Goal: Information Seeking & Learning: Compare options

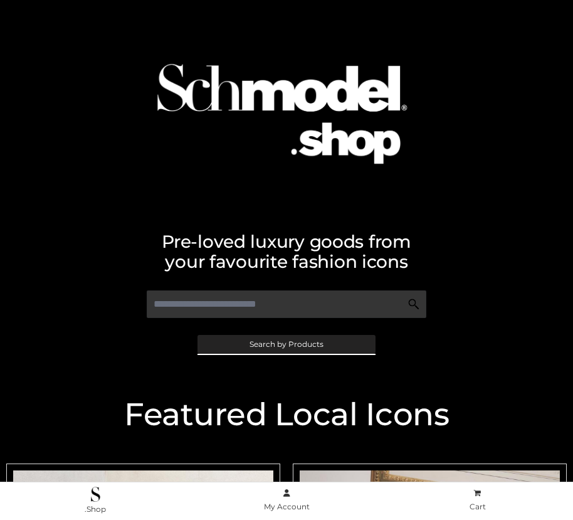
click at [286, 343] on span "Search by Products" at bounding box center [286, 344] width 74 height 8
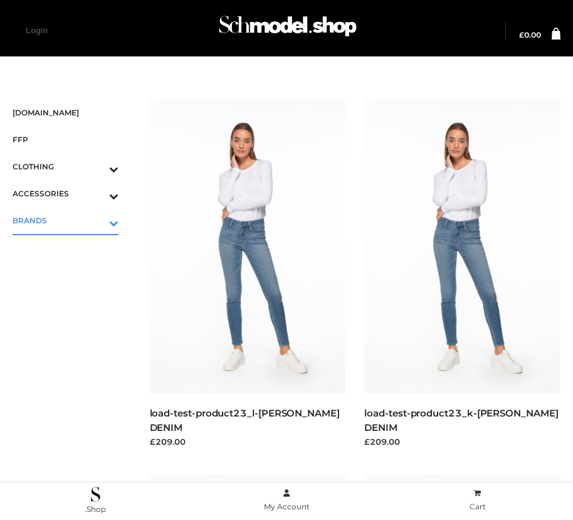
click at [96, 220] on icon "Toggle Submenu" at bounding box center [48, 223] width 140 height 14
click at [71, 274] on span "PARKERSMITH" at bounding box center [71, 274] width 93 height 14
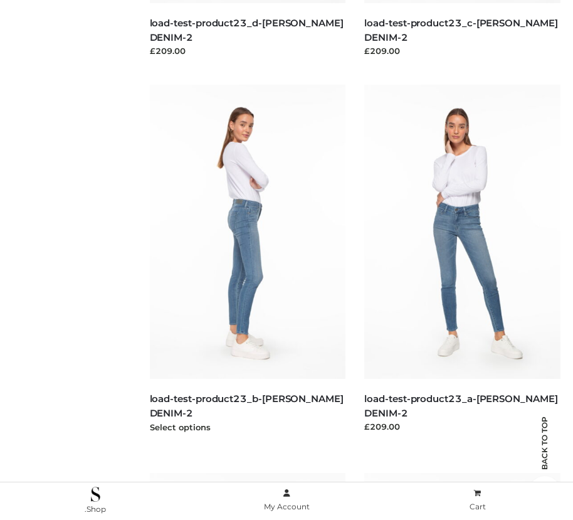
click at [247, 259] on img at bounding box center [248, 232] width 196 height 294
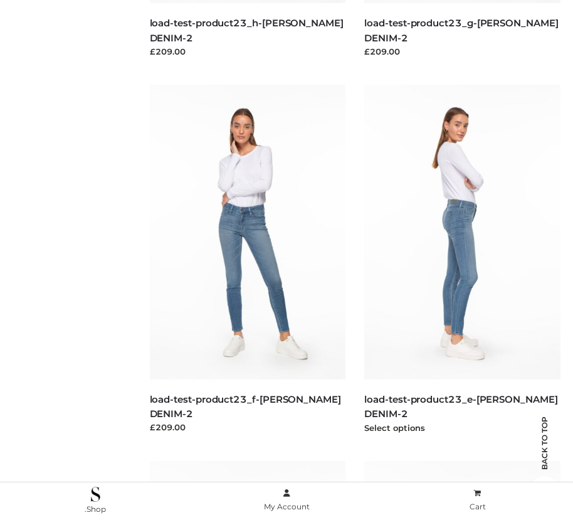
click at [462, 259] on img at bounding box center [462, 232] width 196 height 294
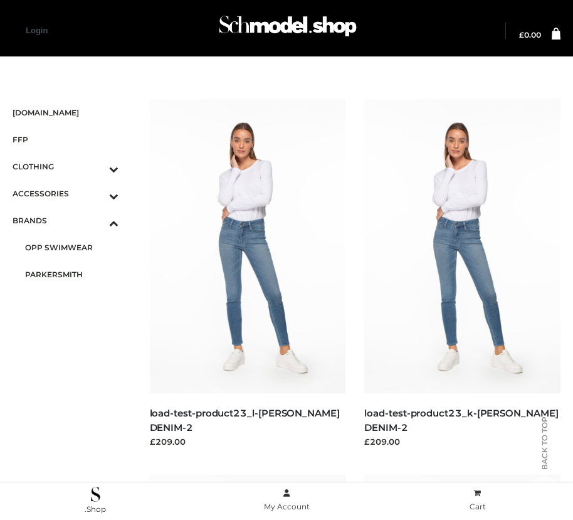
scroll to position [765, 0]
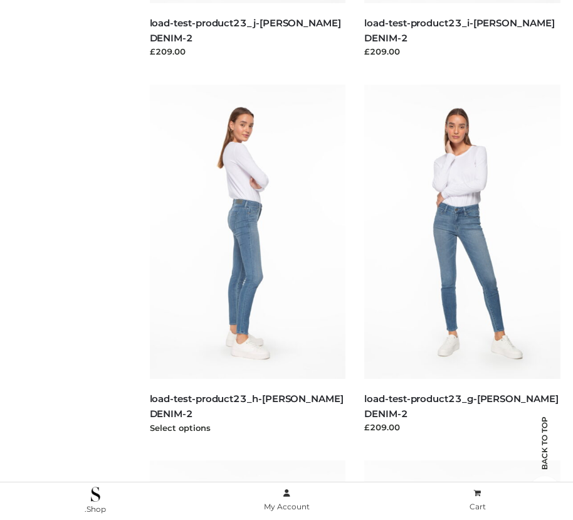
click at [247, 259] on img at bounding box center [248, 232] width 196 height 294
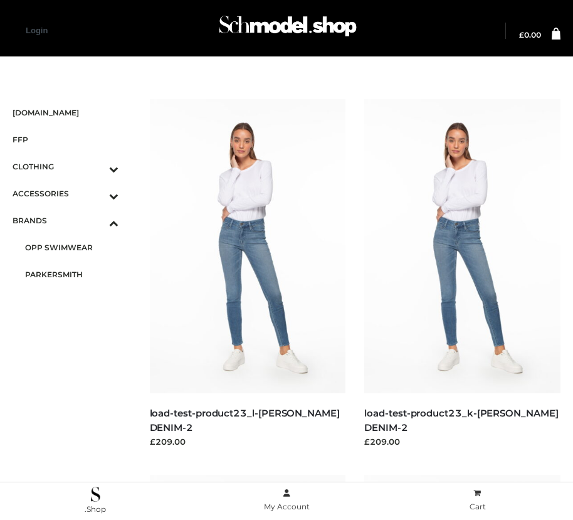
scroll to position [390, 0]
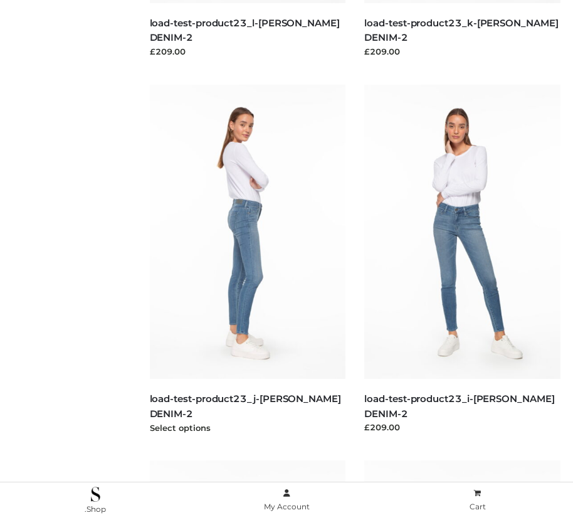
click at [247, 259] on img at bounding box center [248, 232] width 196 height 294
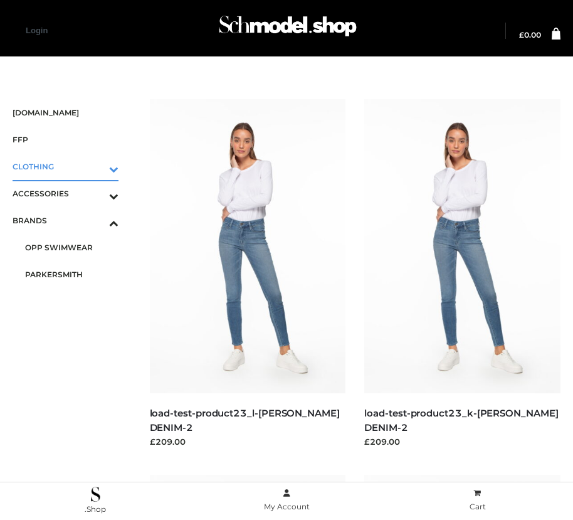
click at [96, 166] on icon "Toggle Submenu" at bounding box center [48, 169] width 140 height 14
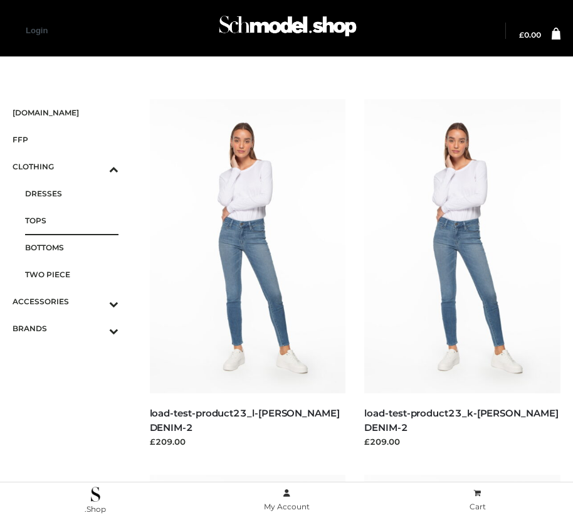
click at [71, 220] on span "TOPS" at bounding box center [71, 220] width 93 height 14
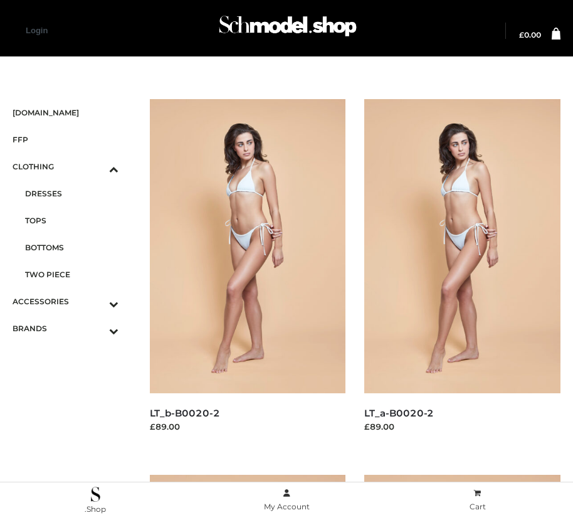
scroll to position [390, 0]
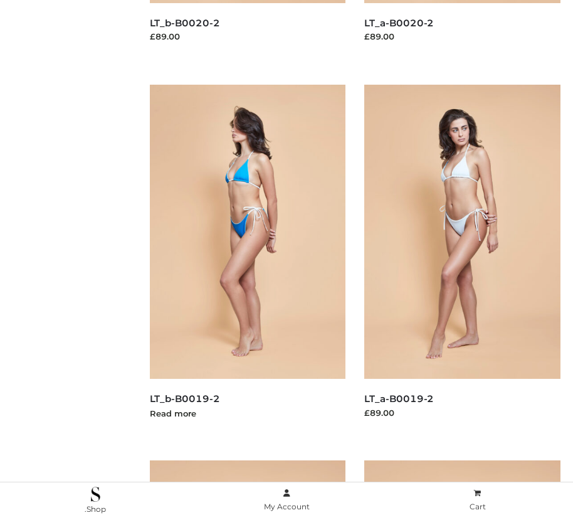
click at [247, 259] on img at bounding box center [248, 232] width 196 height 294
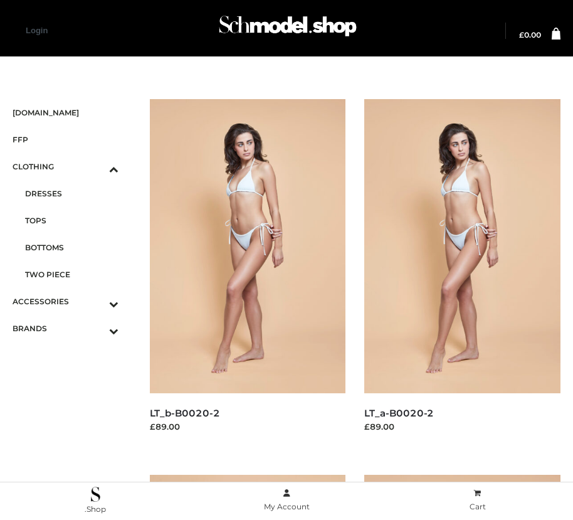
scroll to position [1892, 0]
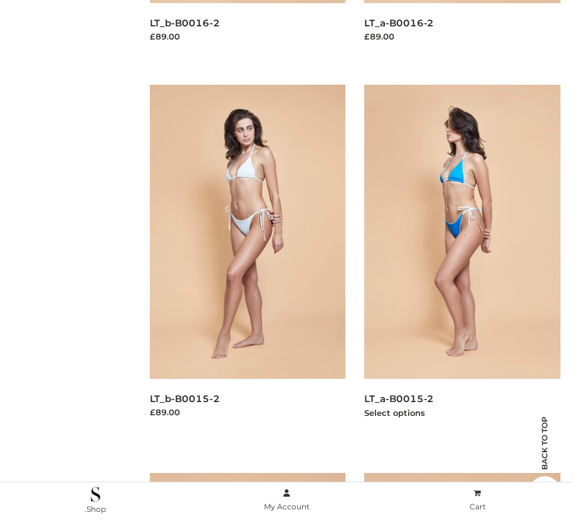
click at [462, 259] on img at bounding box center [462, 232] width 196 height 294
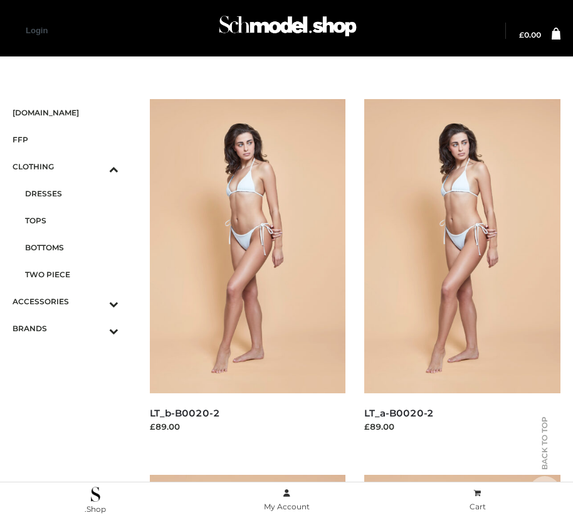
scroll to position [1141, 0]
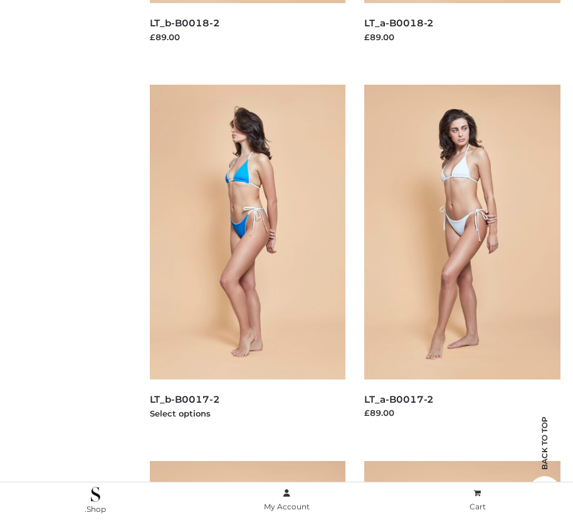
click at [247, 259] on img at bounding box center [248, 232] width 196 height 294
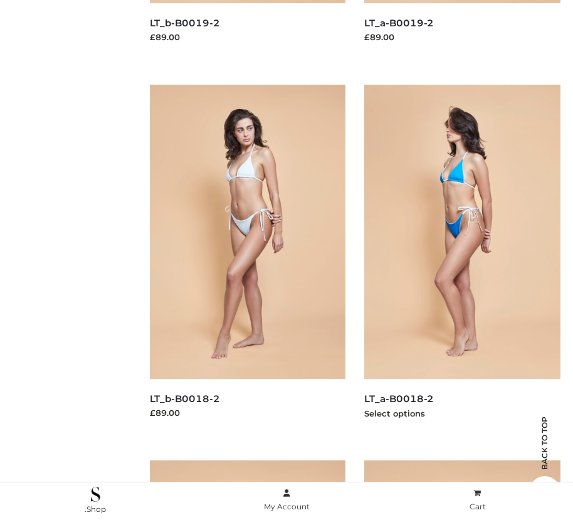
click at [462, 259] on img at bounding box center [462, 232] width 196 height 294
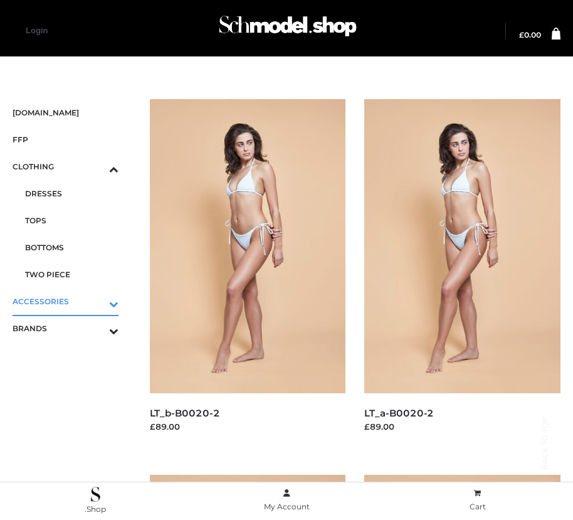
click at [96, 301] on icon "Toggle Submenu" at bounding box center [48, 303] width 140 height 14
click at [71, 247] on span "JEWELRY" at bounding box center [71, 247] width 93 height 14
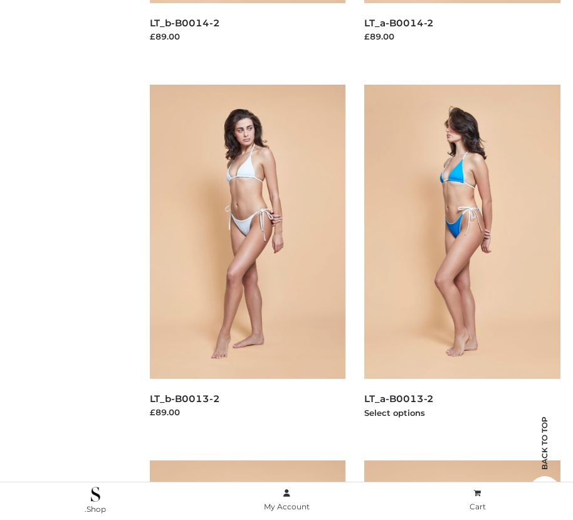
click at [462, 259] on img at bounding box center [462, 232] width 196 height 294
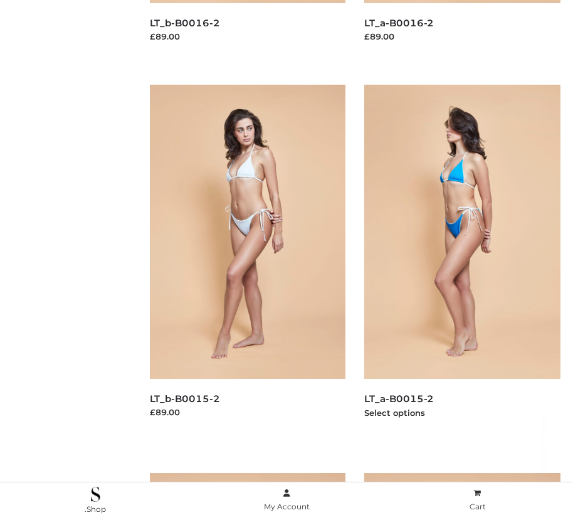
click at [462, 259] on img at bounding box center [462, 232] width 196 height 294
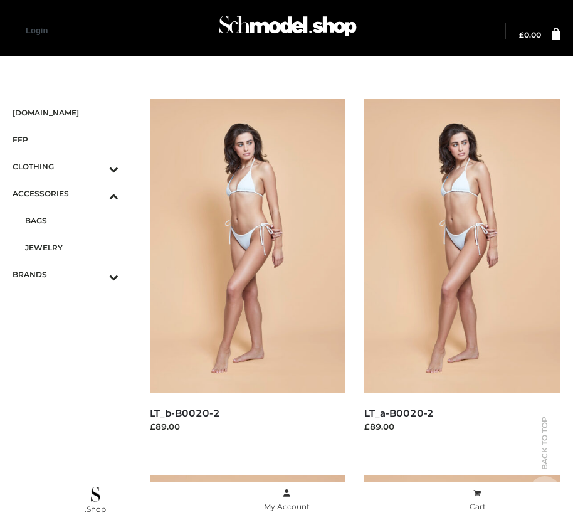
scroll to position [1517, 0]
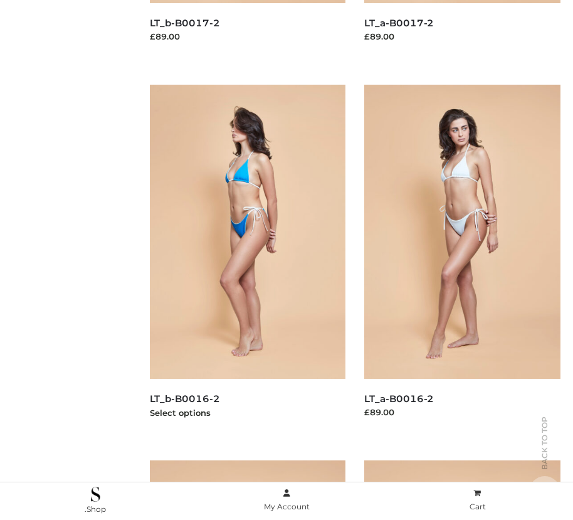
click at [247, 259] on img at bounding box center [248, 232] width 196 height 294
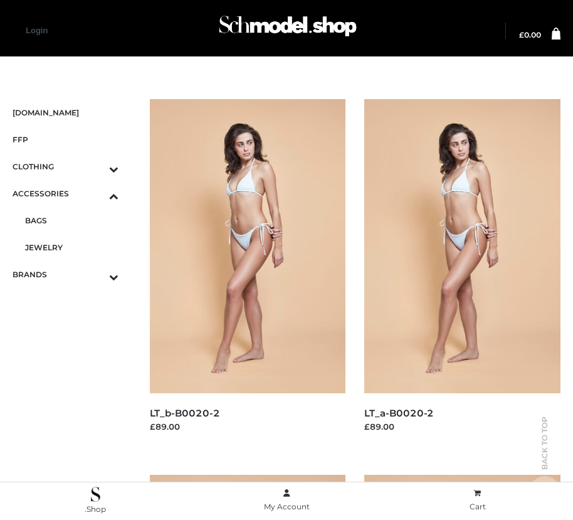
scroll to position [14, 0]
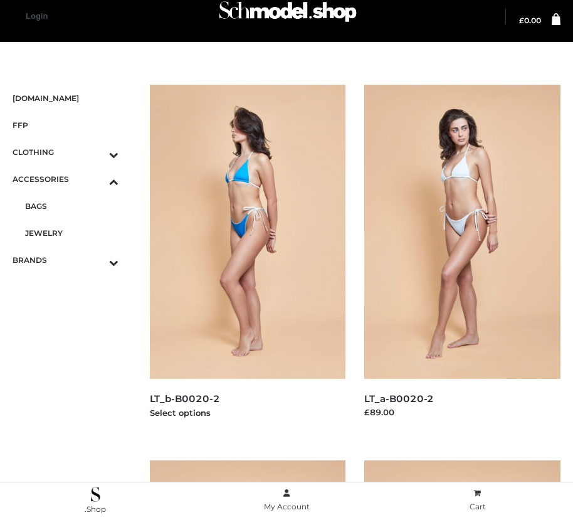
click at [247, 259] on img at bounding box center [248, 232] width 196 height 294
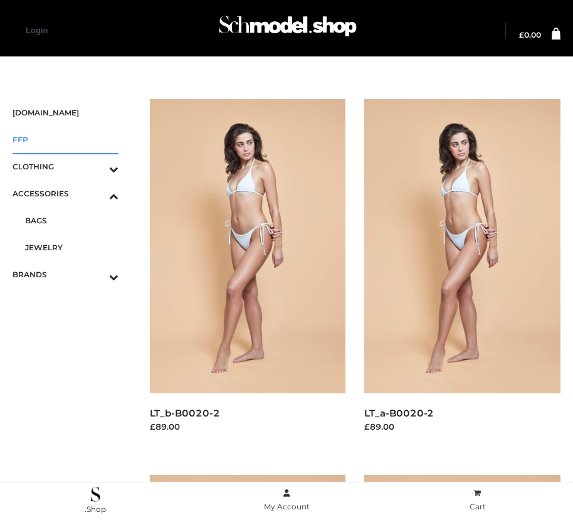
click at [65, 139] on span "FFP" at bounding box center [66, 139] width 106 height 14
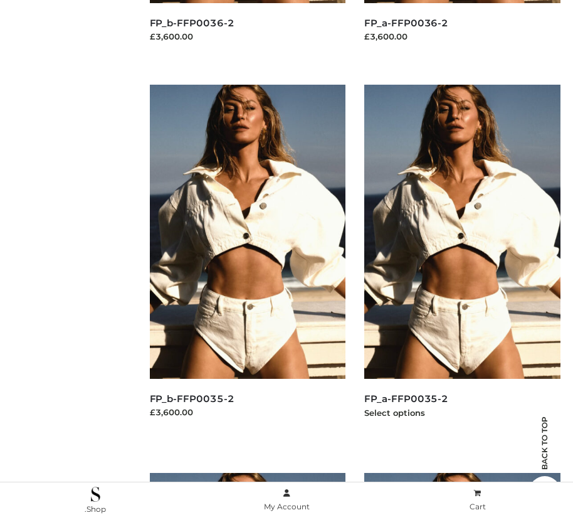
scroll to position [390, 0]
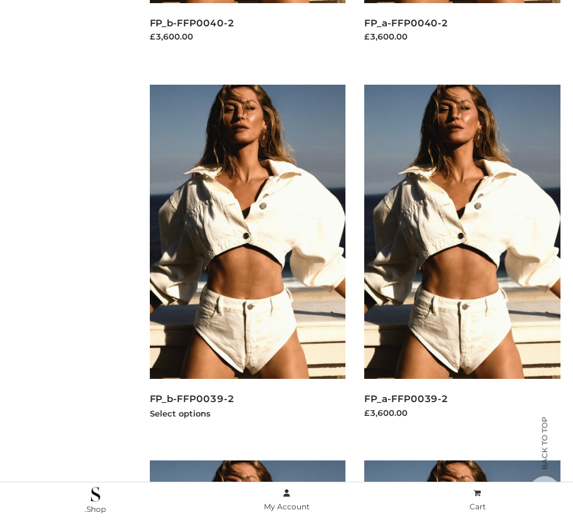
click at [247, 259] on img at bounding box center [248, 232] width 196 height 294
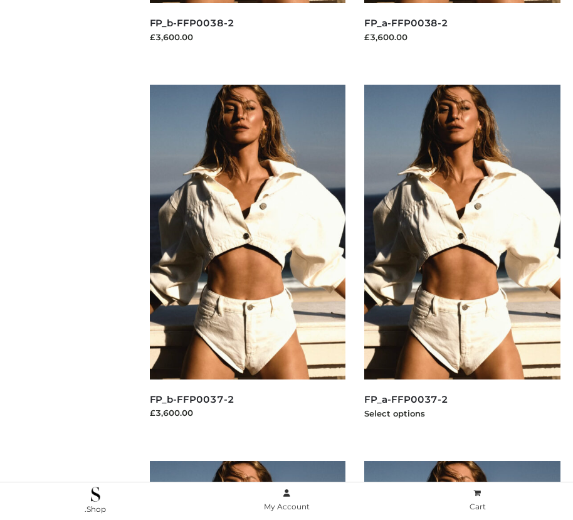
click at [462, 259] on img at bounding box center [462, 232] width 196 height 294
